Goal: Information Seeking & Learning: Learn about a topic

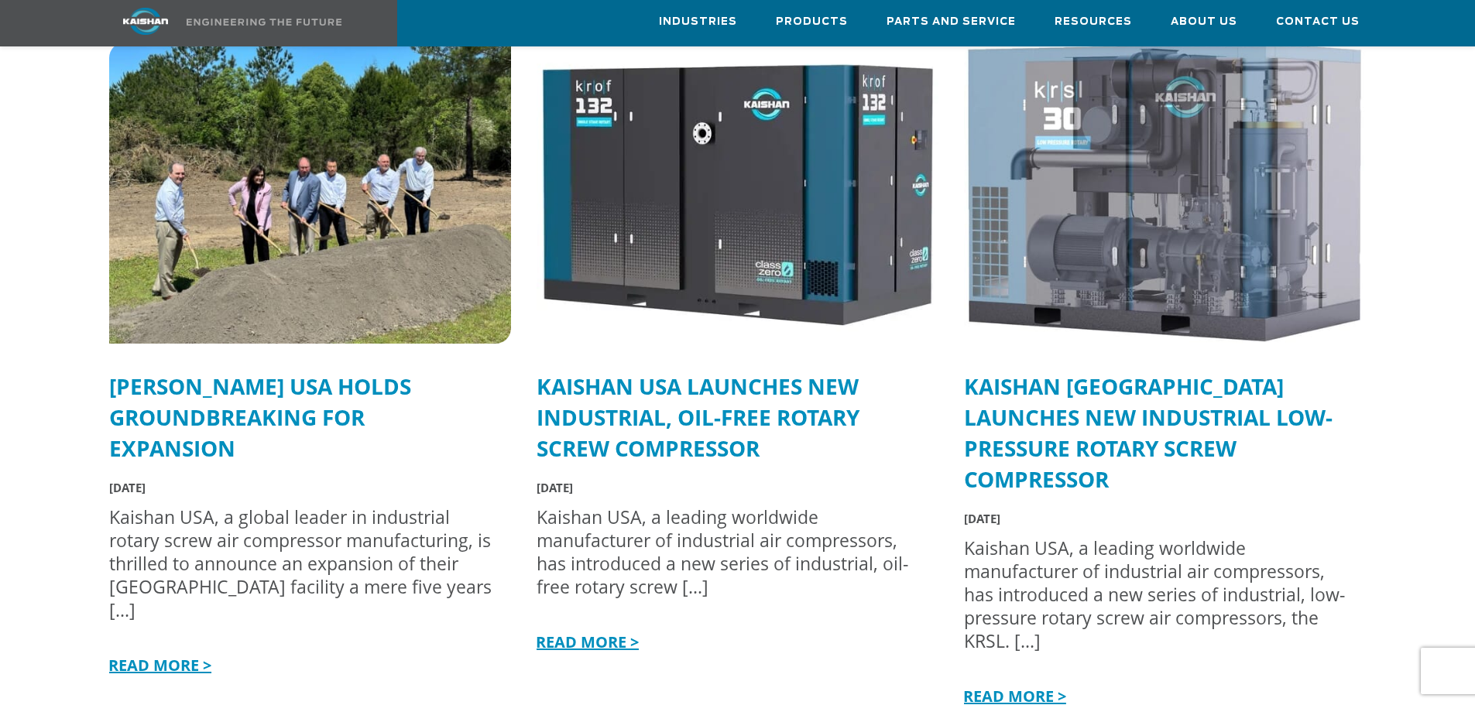
scroll to position [3888, 0]
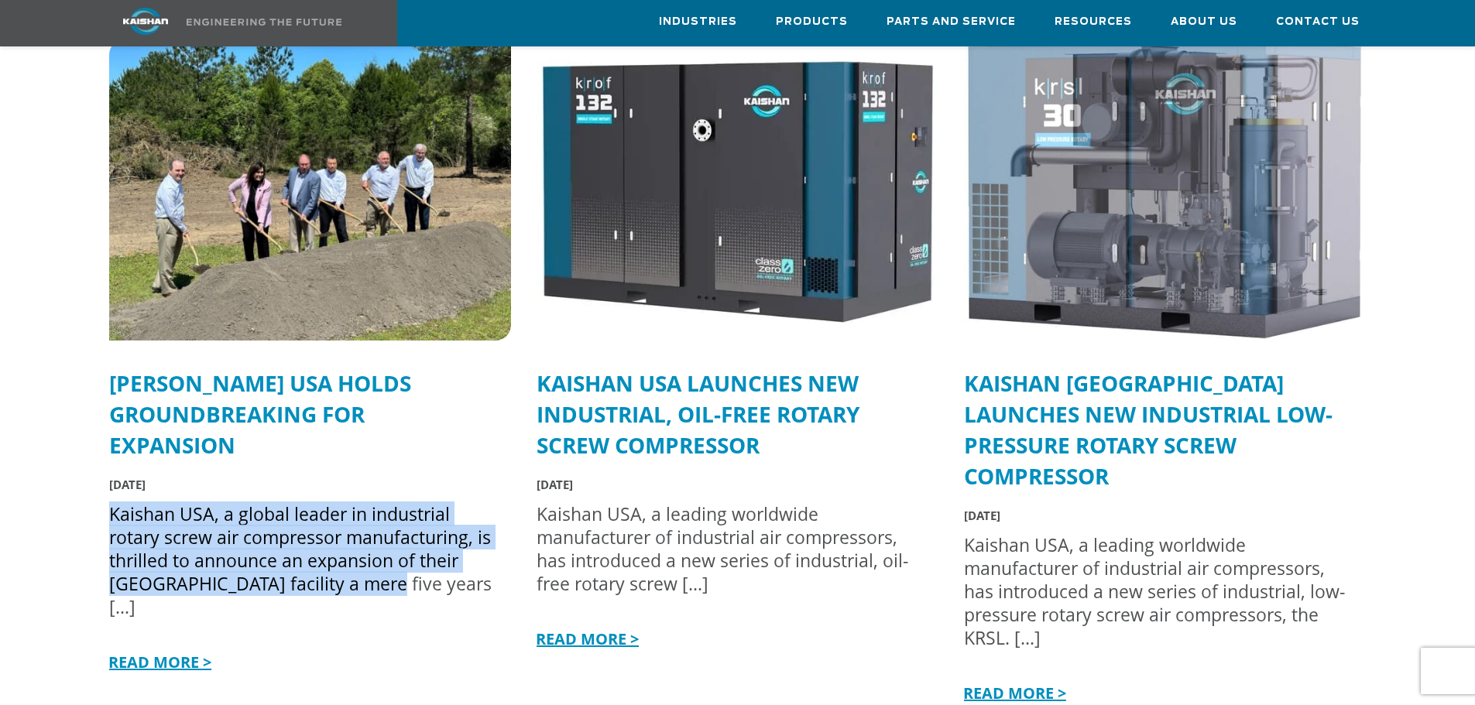
drag, startPoint x: 366, startPoint y: 559, endPoint x: 113, endPoint y: 480, distance: 265.2
click at [113, 503] on div "Kaishan USA, a global leader in industrial rotary screw air compressor manufact…" at bounding box center [302, 561] width 386 height 116
copy div "Kaishan USA, a global leader in industrial rotary screw air compressor manufact…"
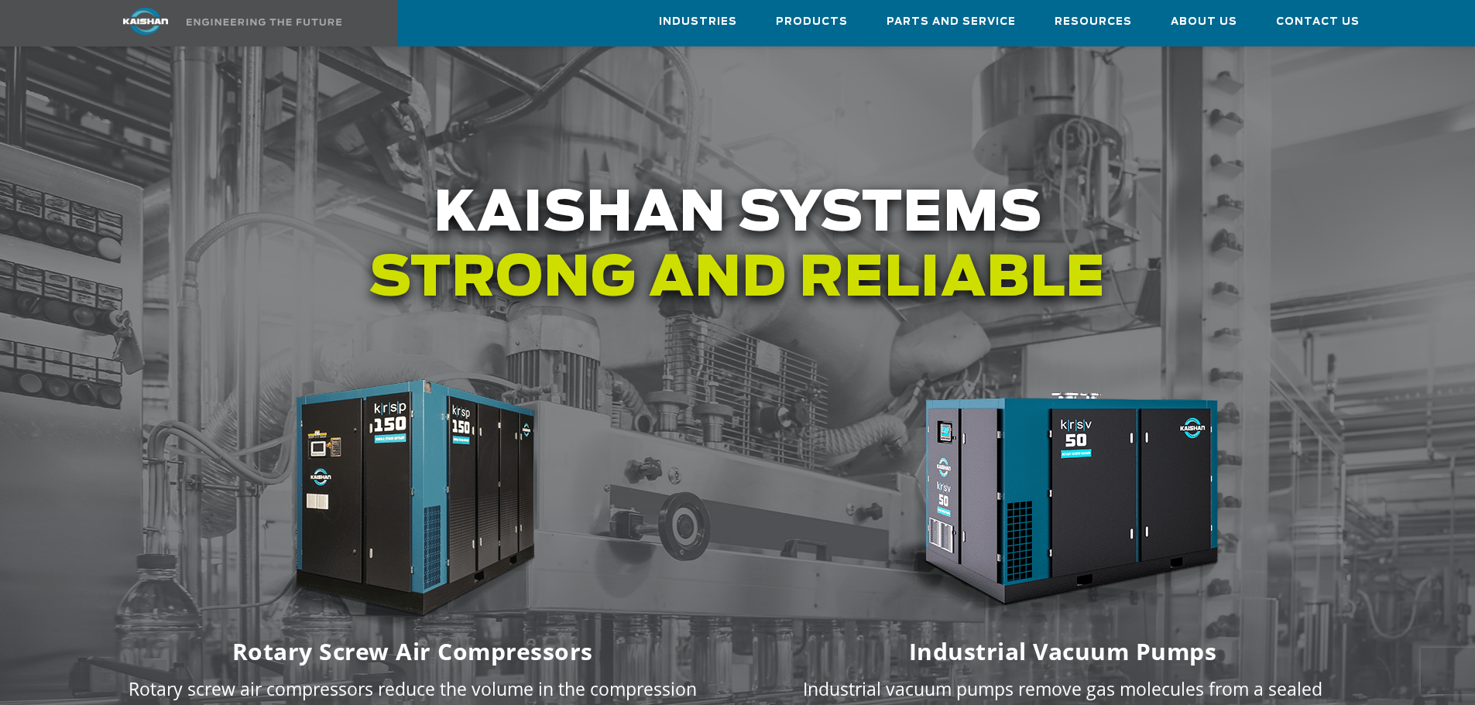
scroll to position [1642, 0]
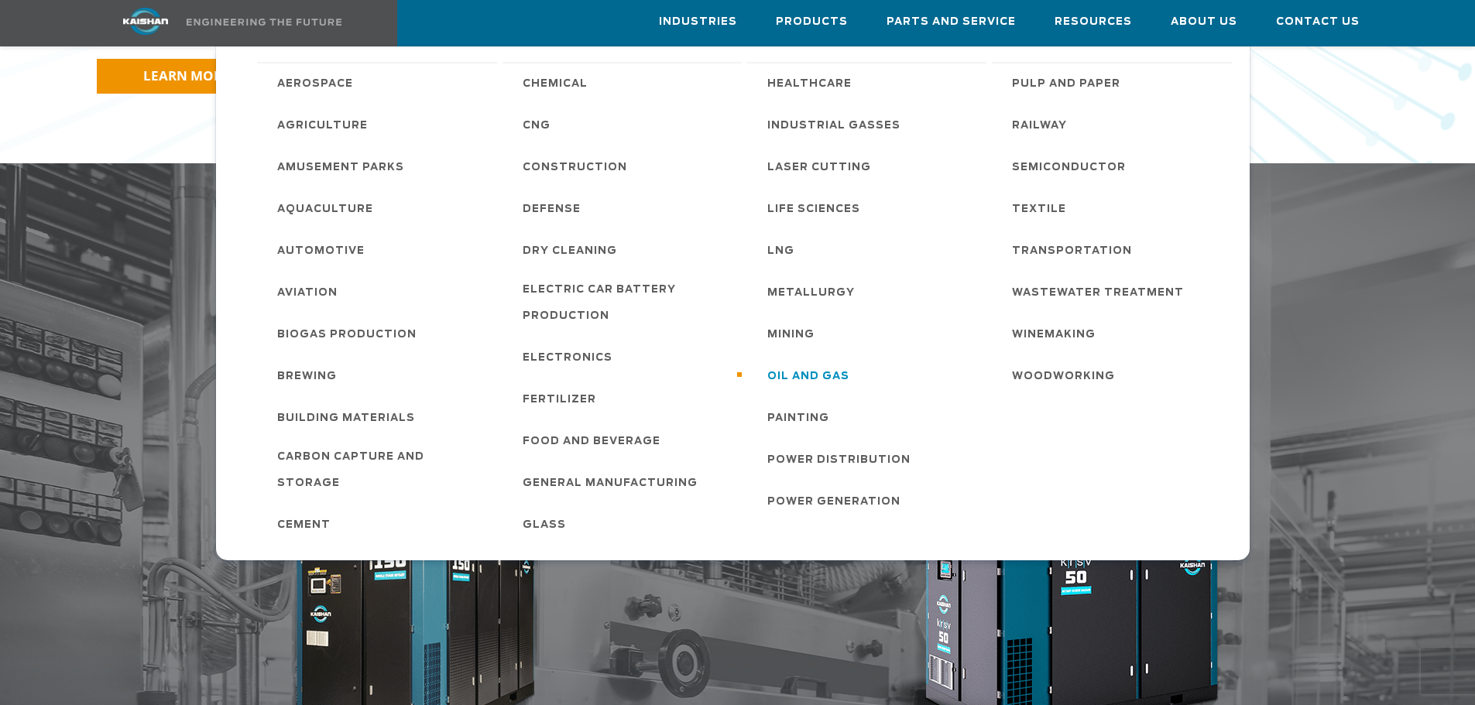
click at [801, 370] on span "Oil and Gas" at bounding box center [808, 377] width 82 height 26
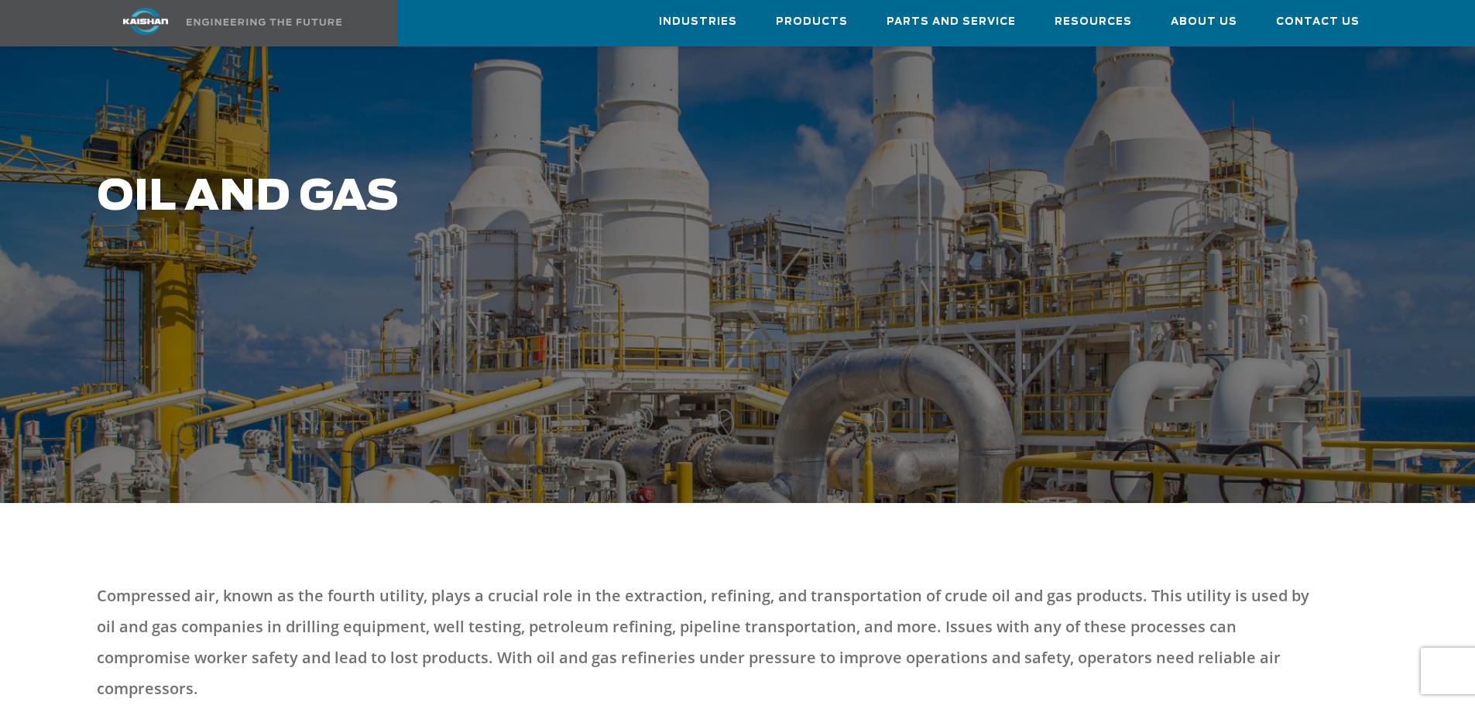
scroll to position [77, 0]
